Goal: Navigation & Orientation: Find specific page/section

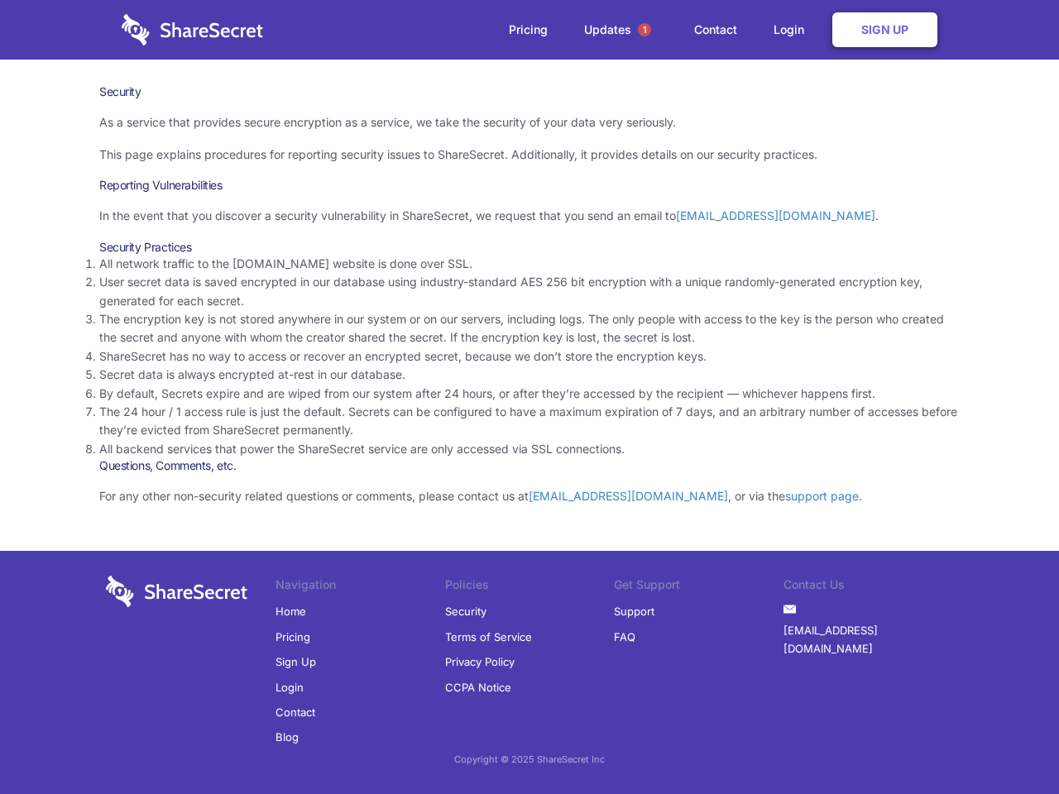
click at [529, 397] on li "By default, Secrets expire and are wiped from our system after 24 hours, or aft…" at bounding box center [529, 394] width 860 height 18
click at [644, 30] on span "1" at bounding box center [644, 29] width 13 height 13
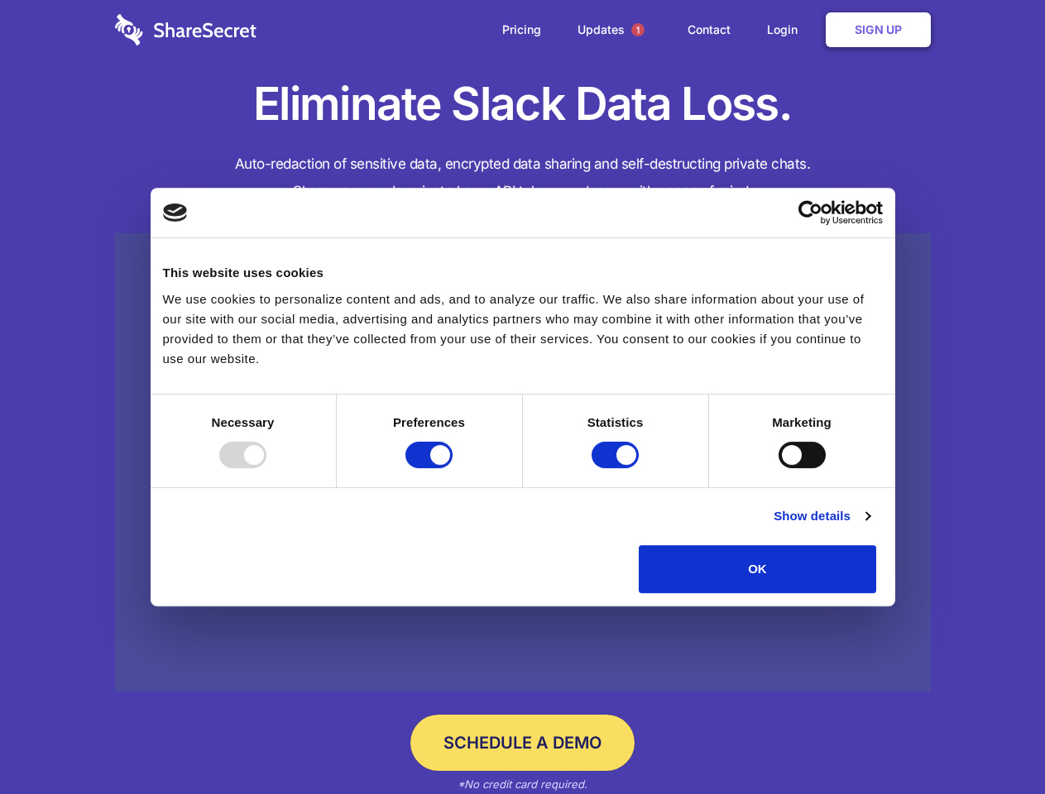
click at [266, 468] on div at bounding box center [242, 455] width 47 height 26
click at [453, 468] on input "Preferences" at bounding box center [428, 455] width 47 height 26
checkbox input "false"
click at [617, 468] on input "Statistics" at bounding box center [615, 455] width 47 height 26
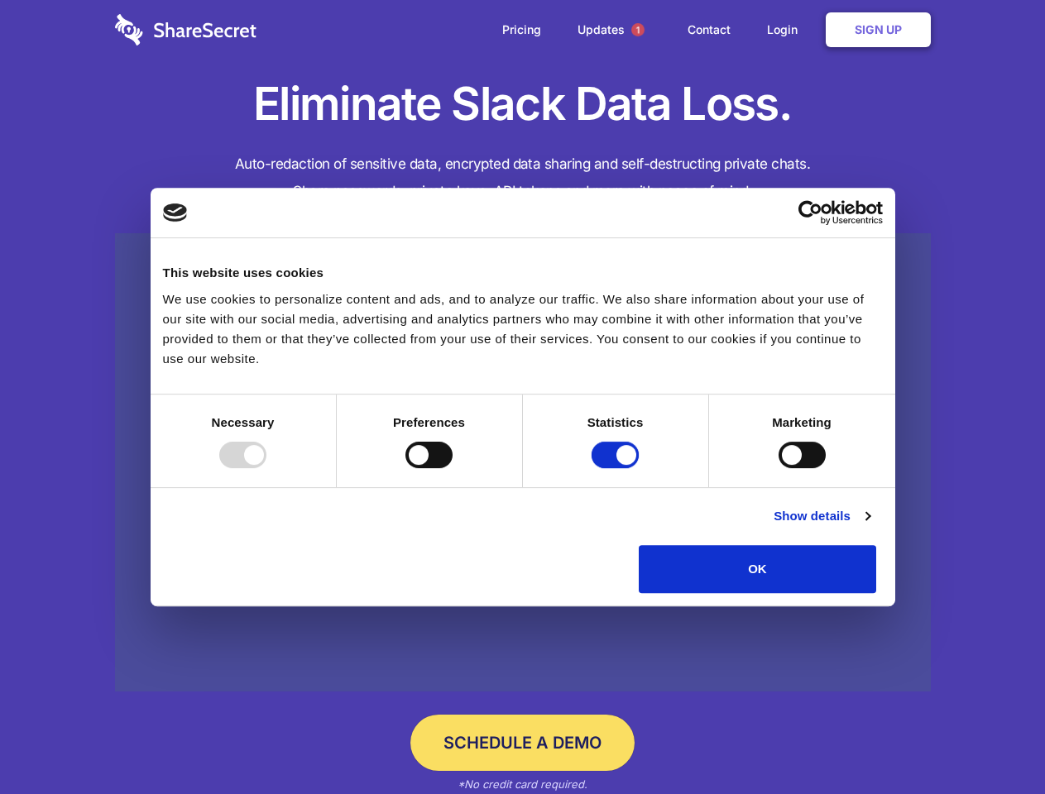
checkbox input "false"
click at [779, 468] on input "Marketing" at bounding box center [802, 455] width 47 height 26
checkbox input "true"
click at [870, 526] on link "Show details" at bounding box center [822, 516] width 96 height 20
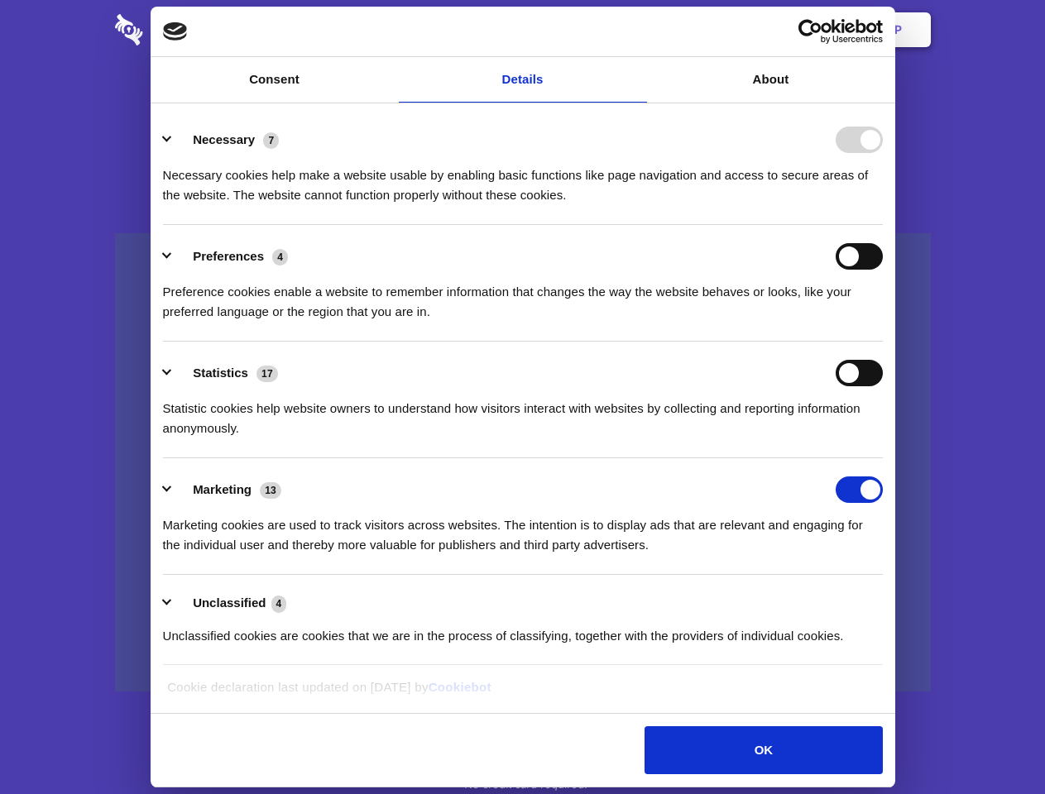
click at [883, 225] on li "Necessary 7 Necessary cookies help make a website usable by enabling basic func…" at bounding box center [523, 166] width 720 height 117
